Goal: Task Accomplishment & Management: Manage account settings

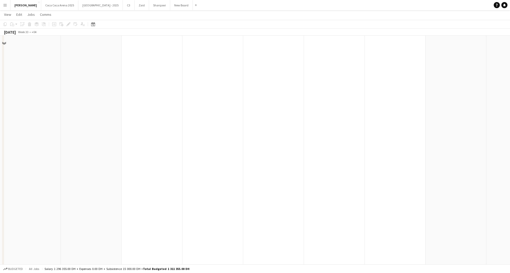
scroll to position [115, 0]
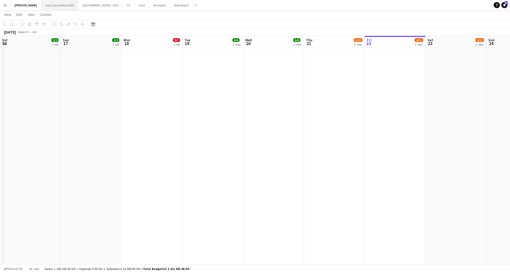
click at [48, 8] on button "[GEOGRAPHIC_DATA] 2025 Close" at bounding box center [59, 5] width 37 height 10
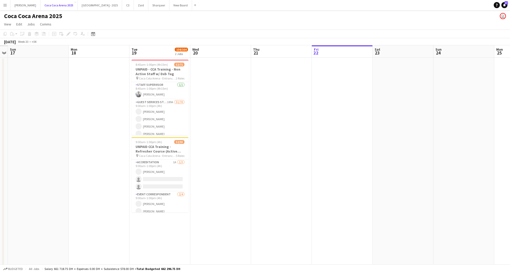
scroll to position [0, 137]
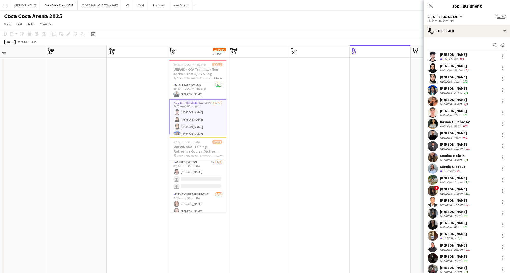
click at [457, 55] on div "[PERSON_NAME]" at bounding box center [453, 54] width 27 height 5
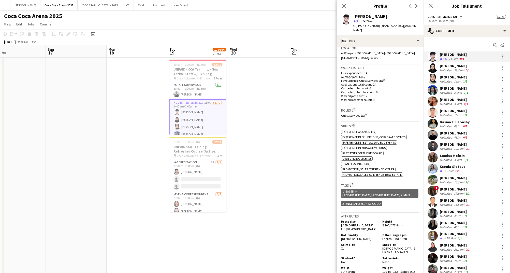
scroll to position [131, 0]
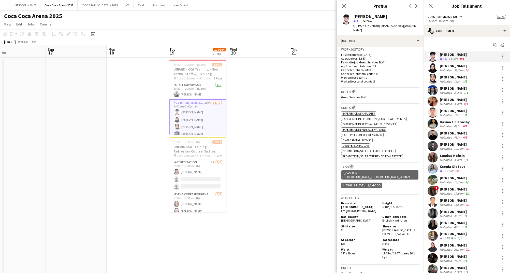
click at [353, 165] on app-icon "Edit crew company tags" at bounding box center [352, 167] width 4 height 4
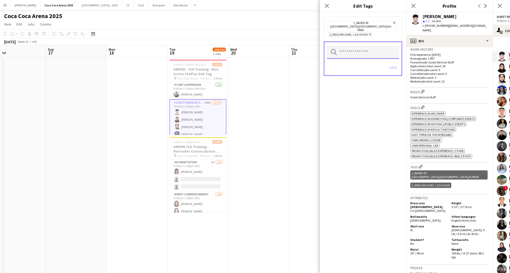
click at [361, 47] on input "text" at bounding box center [363, 52] width 72 height 13
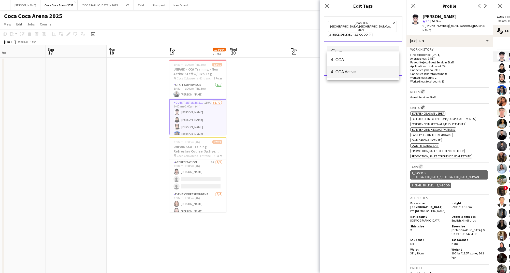
type input "**"
click at [354, 69] on span "4_CCA Active" at bounding box center [363, 71] width 64 height 5
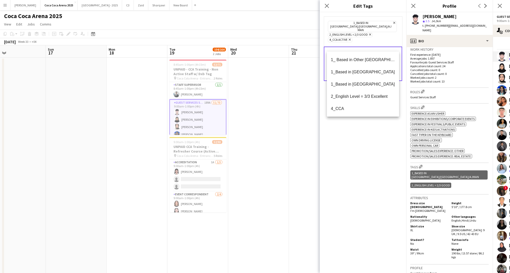
click at [379, 136] on div "1_Based in [GEOGRAPHIC_DATA]/[GEOGRAPHIC_DATA]/Ajman Remove 2_English Level = 2…" at bounding box center [363, 142] width 87 height 261
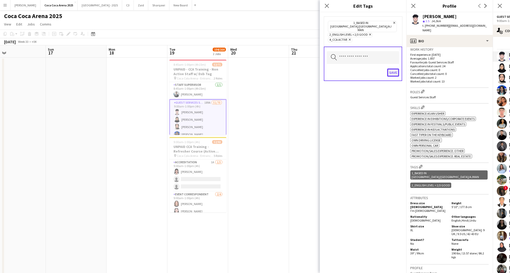
click at [392, 68] on button "Save" at bounding box center [393, 72] width 12 height 8
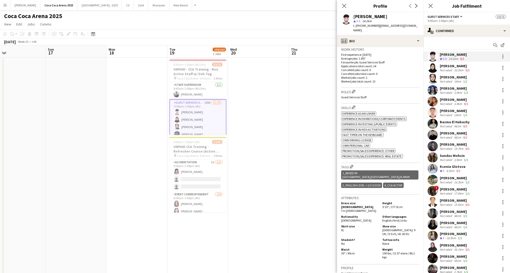
click at [448, 71] on div "Not rated" at bounding box center [446, 70] width 13 height 4
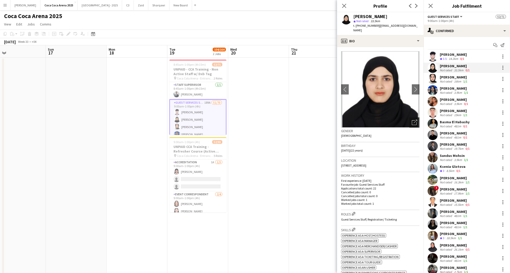
click at [415, 120] on icon "Open photos pop-in" at bounding box center [414, 122] width 5 height 5
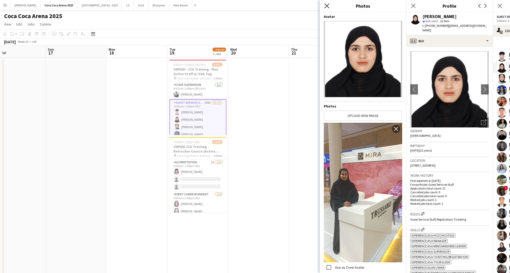
click at [326, 8] on icon "Close pop-in" at bounding box center [327, 5] width 5 height 5
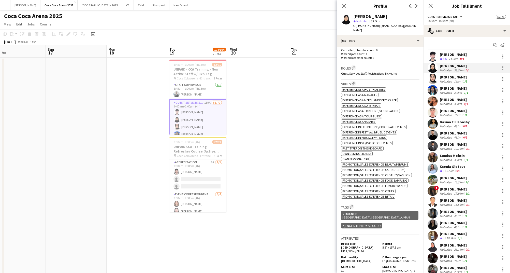
scroll to position [147, 0]
click at [353, 204] on app-icon "Edit crew company tags" at bounding box center [352, 206] width 4 height 4
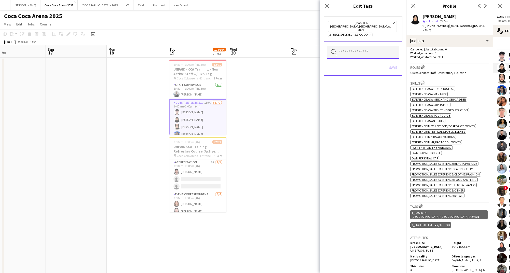
click at [361, 46] on input "text" at bounding box center [363, 52] width 72 height 13
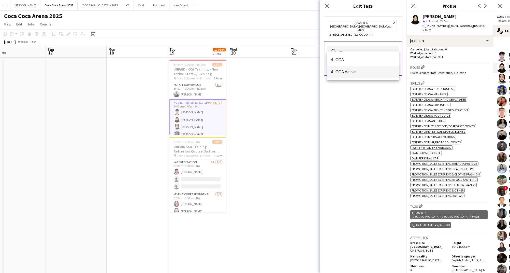
type input "**"
click at [353, 69] on mat-option "4_CCA Active" at bounding box center [363, 72] width 72 height 12
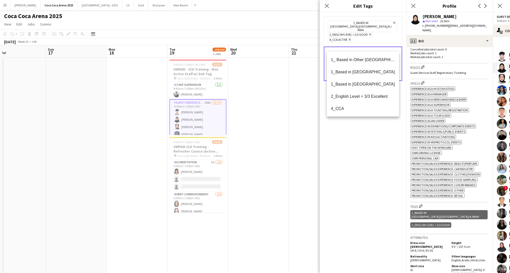
click at [357, 142] on div "1_Based in [GEOGRAPHIC_DATA]/[GEOGRAPHIC_DATA]/Ajman Remove 2_English Level = 2…" at bounding box center [363, 142] width 87 height 261
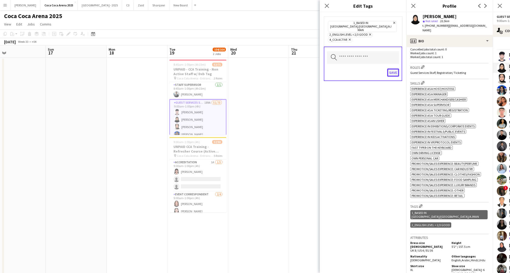
click at [395, 68] on button "Save" at bounding box center [393, 72] width 12 height 8
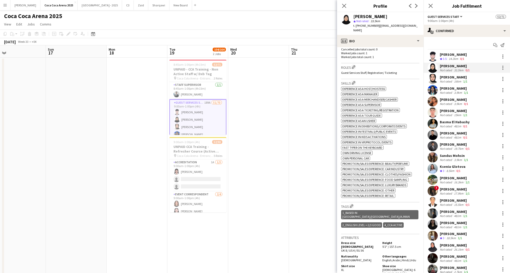
click at [450, 57] on div "14.2km" at bounding box center [453, 59] width 11 height 4
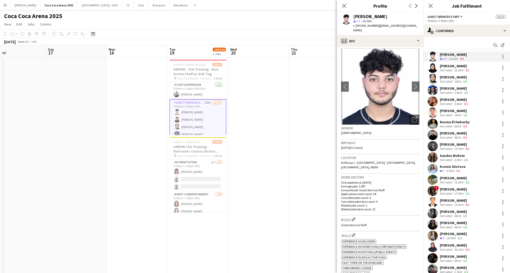
scroll to position [3, 0]
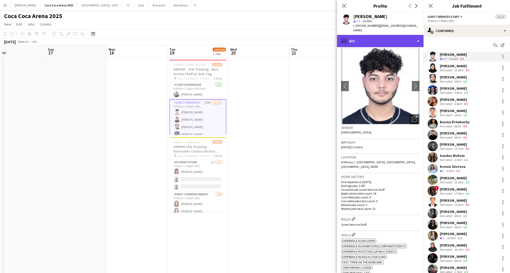
click at [356, 35] on div "profile Bio" at bounding box center [380, 41] width 87 height 12
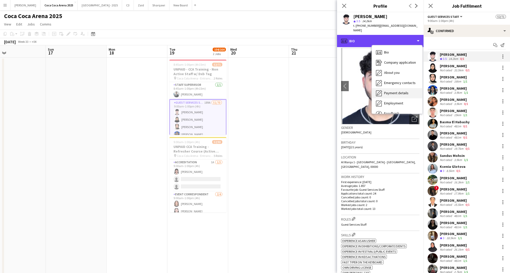
scroll to position [17, 0]
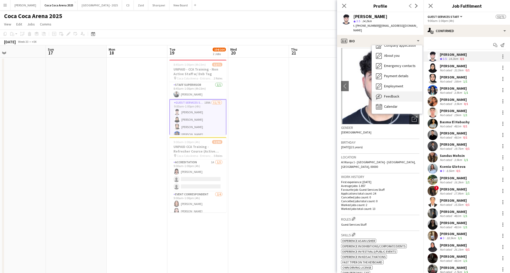
click at [390, 94] on span "Feedback" at bounding box center [391, 96] width 15 height 5
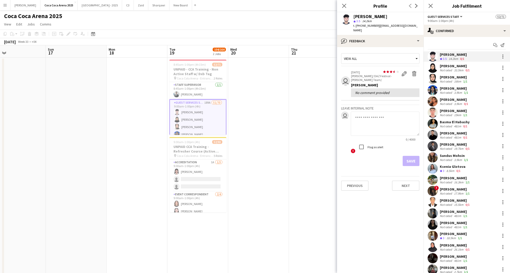
click at [368, 112] on textarea at bounding box center [385, 124] width 69 height 24
type textarea "**********"
click at [410, 156] on button "Save" at bounding box center [411, 161] width 17 height 10
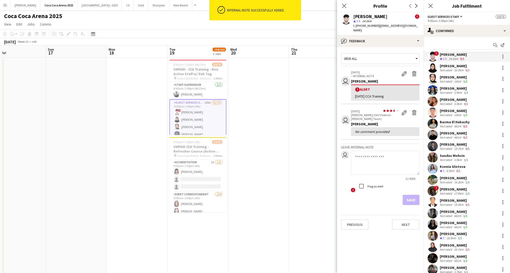
click at [450, 58] on div "14.2km" at bounding box center [453, 59] width 11 height 4
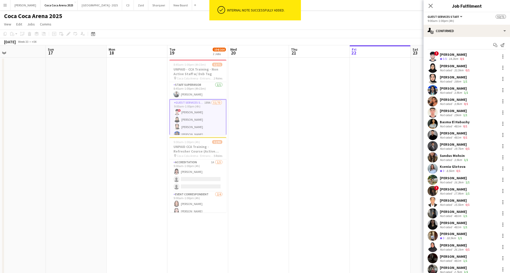
click at [450, 58] on div "14.2km" at bounding box center [453, 59] width 11 height 4
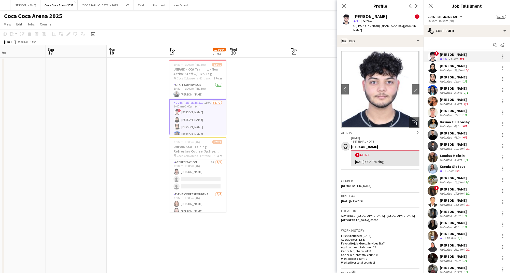
click at [403, 130] on div "Alerts chevron-right" at bounding box center [380, 133] width 78 height 6
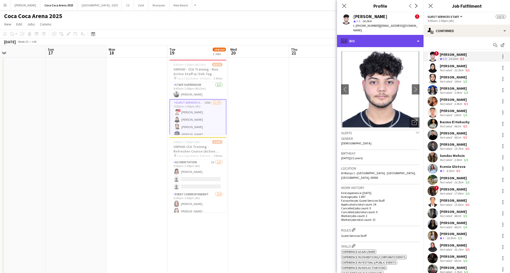
click at [353, 36] on div "profile Bio" at bounding box center [380, 41] width 87 height 12
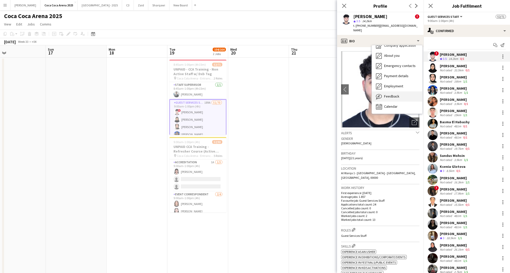
click at [395, 94] on span "Feedback" at bounding box center [391, 96] width 15 height 5
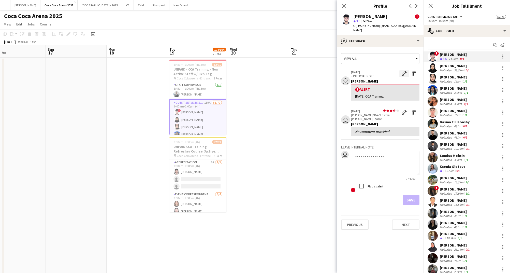
click at [403, 71] on app-icon "Edit alert" at bounding box center [404, 73] width 5 height 5
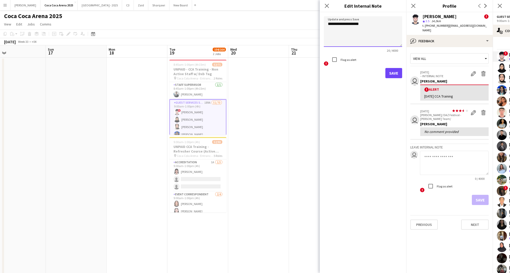
click at [365, 25] on textarea "**********" at bounding box center [363, 31] width 78 height 31
type textarea "**********"
click at [396, 76] on button "Save" at bounding box center [394, 73] width 17 height 10
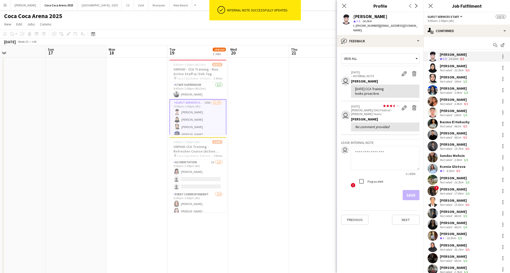
click at [447, 72] on div "Not rated" at bounding box center [446, 70] width 13 height 4
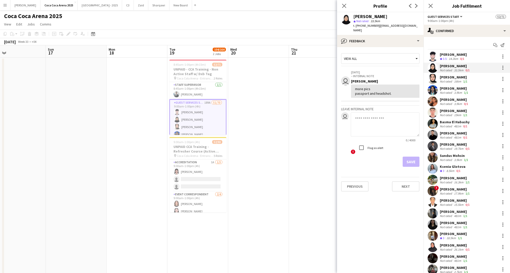
click at [373, 112] on textarea at bounding box center [385, 124] width 69 height 24
type textarea "*"
click at [457, 57] on div "14.2km" at bounding box center [453, 59] width 11 height 4
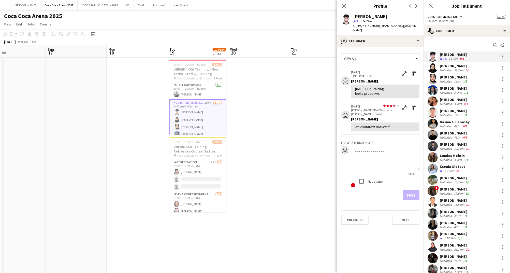
click at [367, 87] on div "[DATE] CCA Training looks proactive." at bounding box center [385, 91] width 60 height 9
drag, startPoint x: 380, startPoint y: 88, endPoint x: 353, endPoint y: 83, distance: 27.7
click at [353, 85] on div "[DATE] CCA Training looks proactive." at bounding box center [385, 91] width 68 height 13
copy div "[DATE] CCA Training looks proactive."
click at [447, 66] on div "[PERSON_NAME]" at bounding box center [455, 66] width 31 height 5
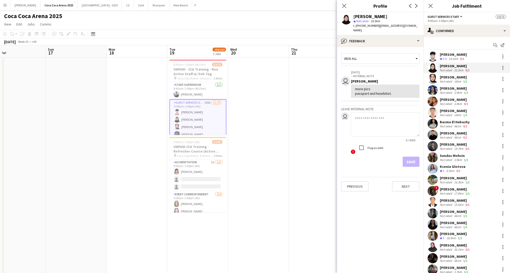
click at [368, 116] on textarea at bounding box center [385, 124] width 69 height 24
paste textarea "**********"
type textarea "**********"
click at [412, 157] on button "Save" at bounding box center [411, 162] width 17 height 10
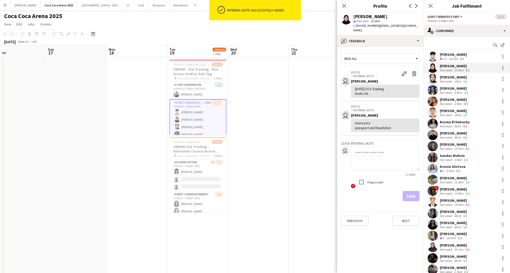
click at [447, 78] on div "[PERSON_NAME]" at bounding box center [454, 77] width 29 height 5
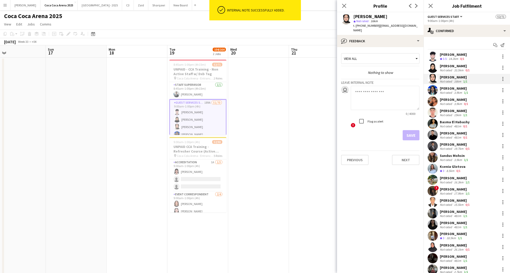
click at [387, 90] on textarea at bounding box center [385, 98] width 69 height 24
paste textarea "**********"
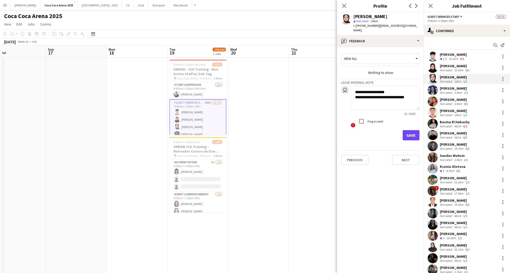
type textarea "**********"
click at [408, 130] on button "Save" at bounding box center [411, 135] width 17 height 10
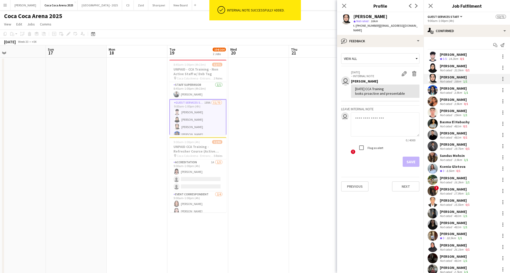
click at [438, 77] on app-user-avatar at bounding box center [433, 79] width 10 height 10
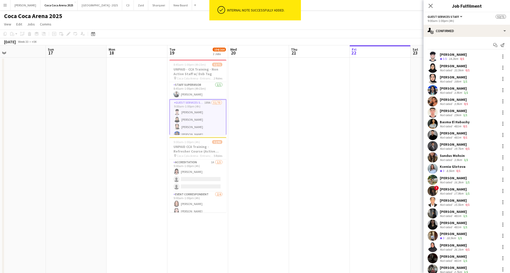
click at [438, 77] on app-user-avatar at bounding box center [433, 79] width 10 height 10
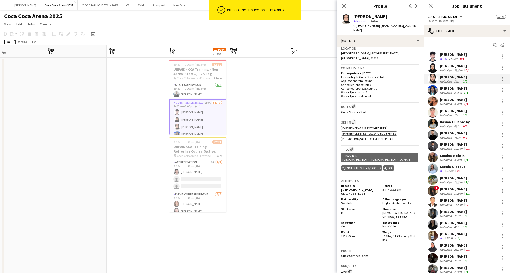
scroll to position [116, 0]
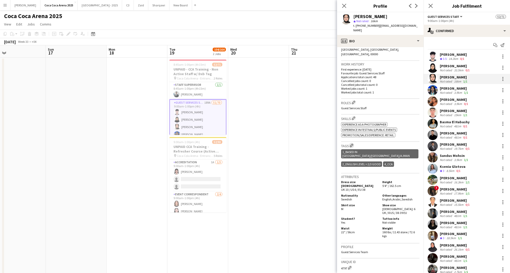
click at [352, 144] on app-icon "Edit crew company tags" at bounding box center [352, 146] width 4 height 4
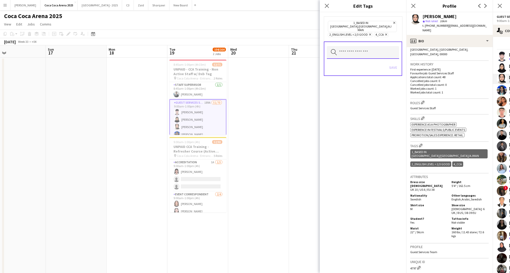
click at [357, 46] on input "text" at bounding box center [363, 52] width 72 height 13
type input "***"
click at [354, 61] on span "4_CCA Active" at bounding box center [363, 59] width 64 height 5
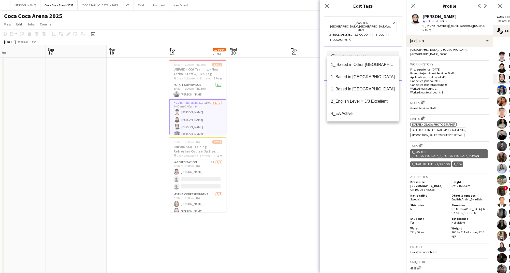
click at [373, 144] on div "1_Based in [GEOGRAPHIC_DATA]/[GEOGRAPHIC_DATA]/Ajman Remove 2_English Level = 2…" at bounding box center [363, 142] width 87 height 261
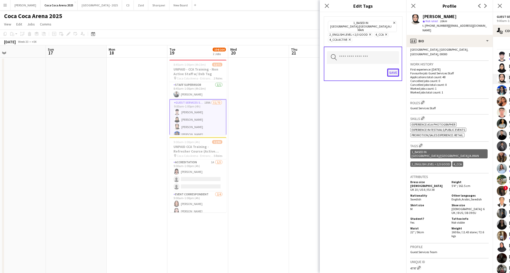
click at [393, 68] on button "Save" at bounding box center [393, 72] width 12 height 8
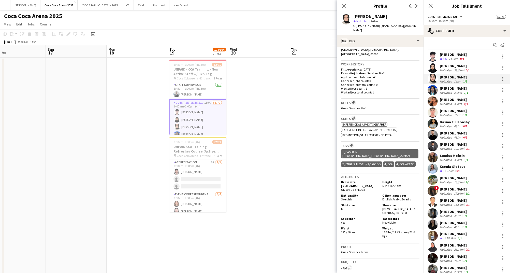
click at [453, 90] on div "[PERSON_NAME]" at bounding box center [454, 88] width 29 height 5
